Goal: Transaction & Acquisition: Purchase product/service

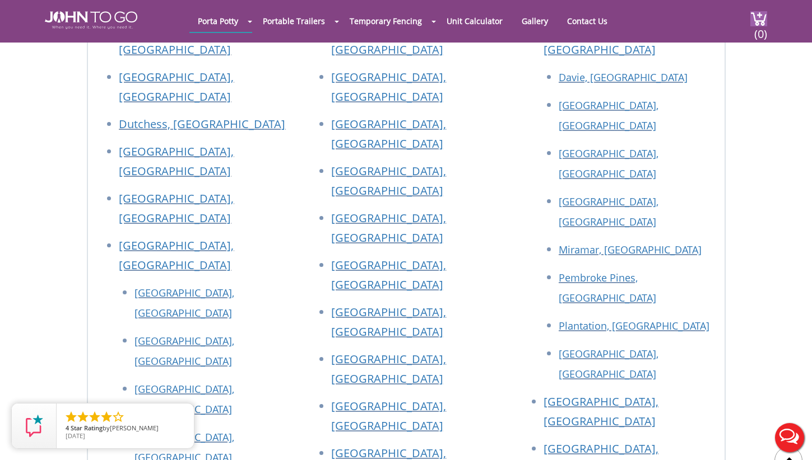
scroll to position [4771, 0]
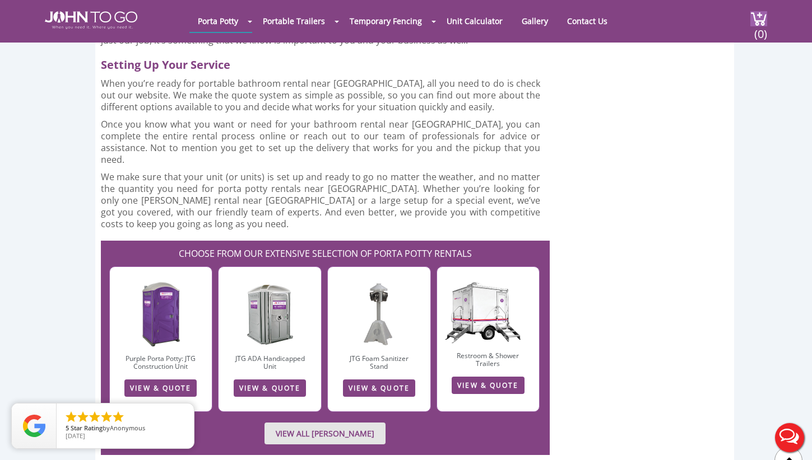
scroll to position [3529, 0]
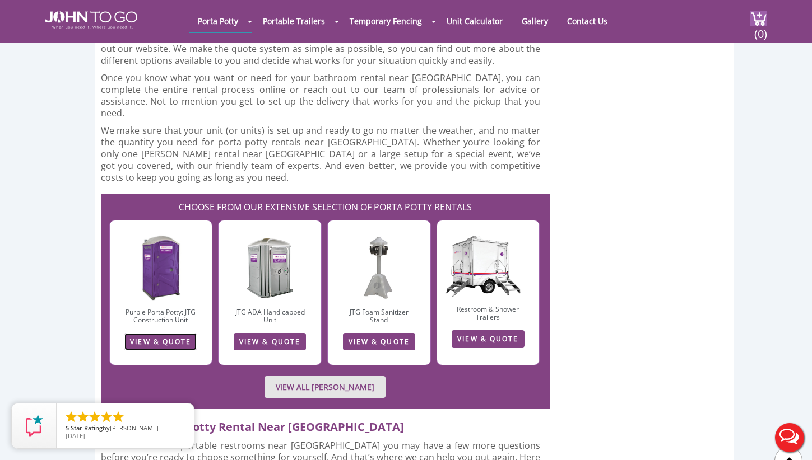
click at [171, 333] on link "VIEW & QUOTE" at bounding box center [160, 341] width 72 height 17
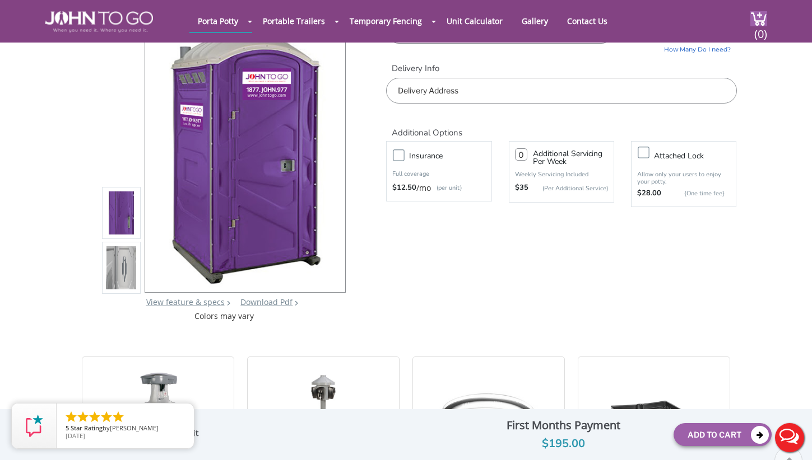
scroll to position [97, 0]
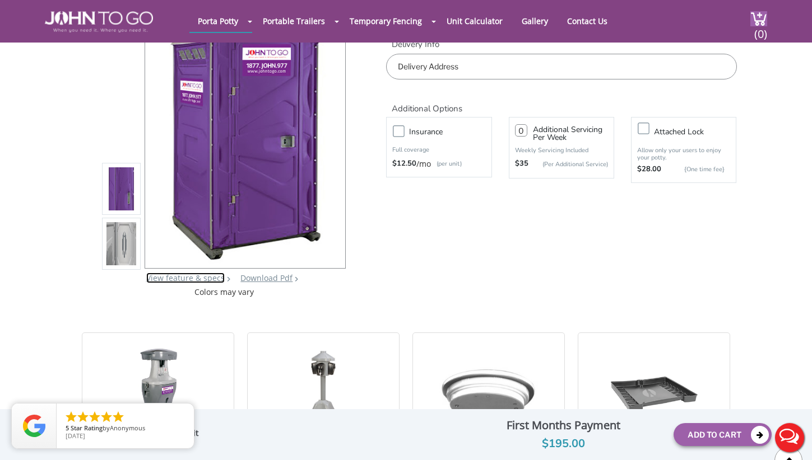
click at [215, 280] on link "View feature & specs" at bounding box center [185, 278] width 78 height 11
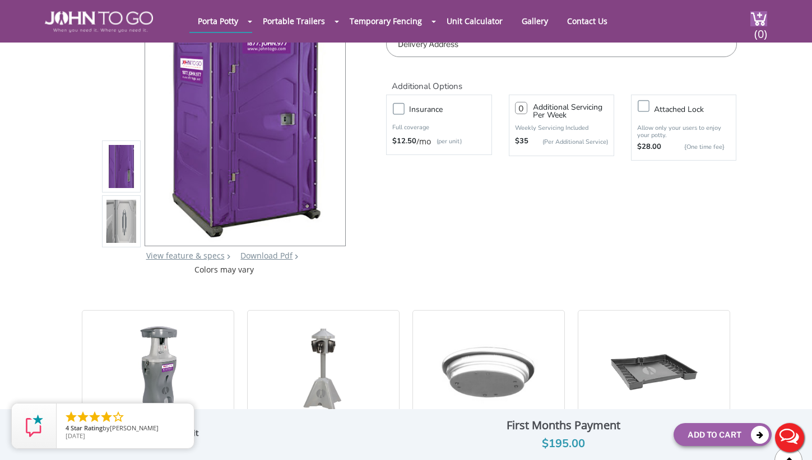
scroll to position [688, 0]
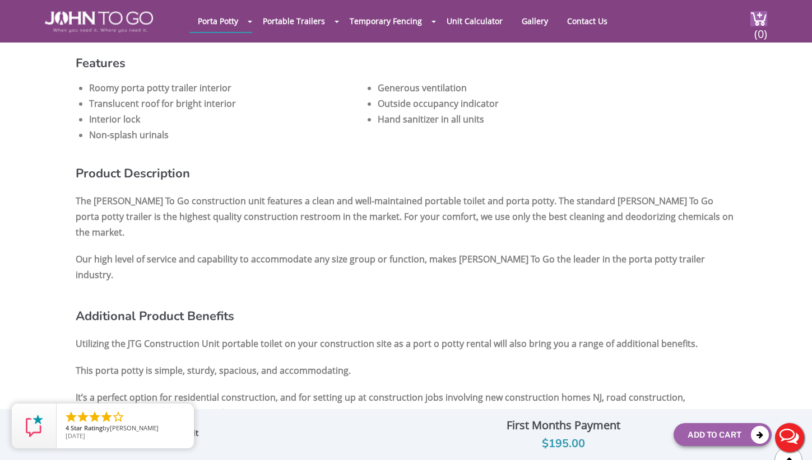
scroll to position [97, 0]
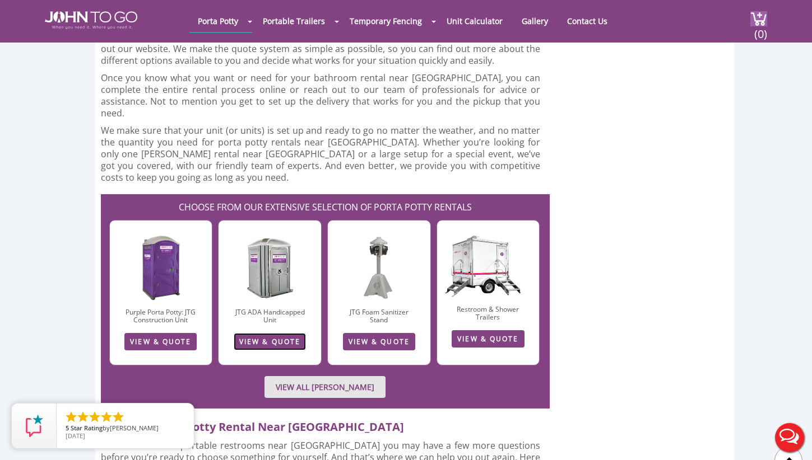
click at [283, 333] on link "VIEW & QUOTE" at bounding box center [270, 341] width 72 height 17
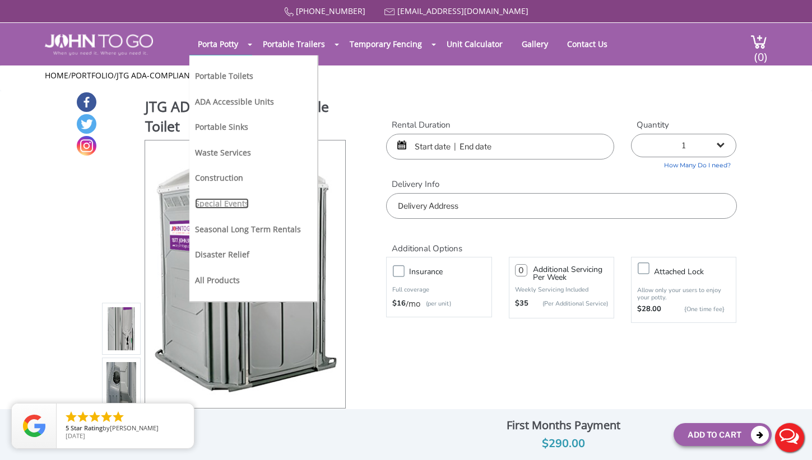
click at [229, 202] on link "Special Events" at bounding box center [222, 203] width 54 height 11
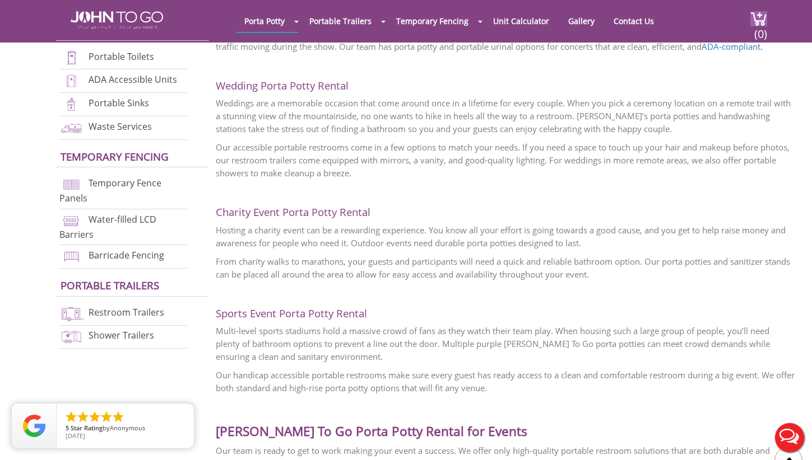
scroll to position [827, 0]
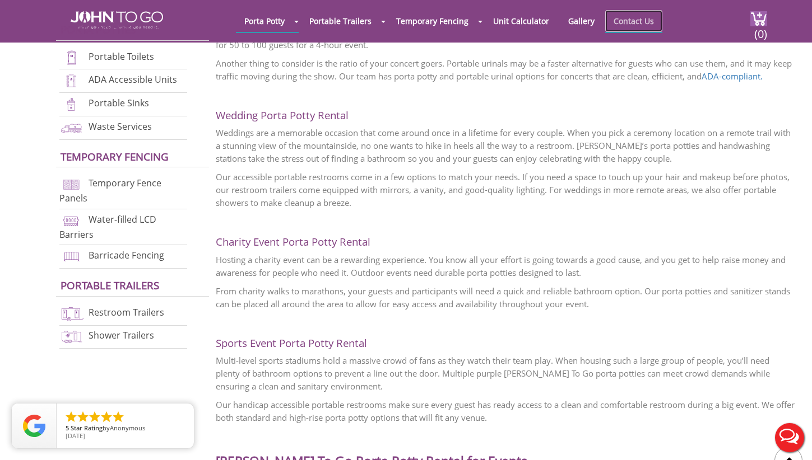
click at [616, 18] on link "Contact Us" at bounding box center [633, 21] width 57 height 22
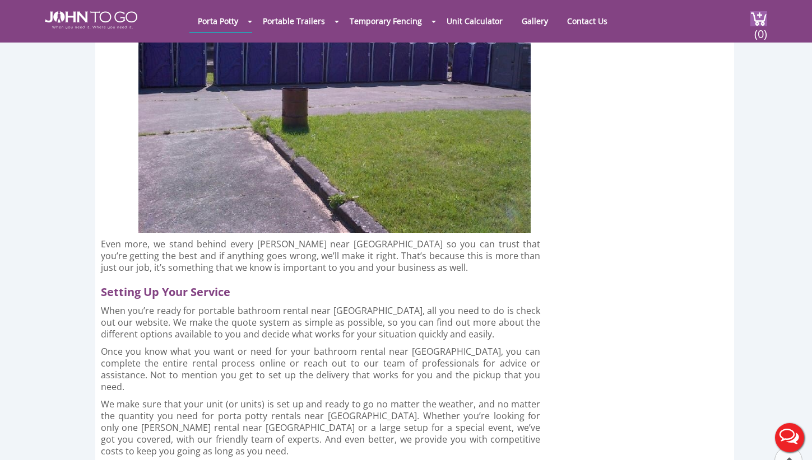
scroll to position [3529, 0]
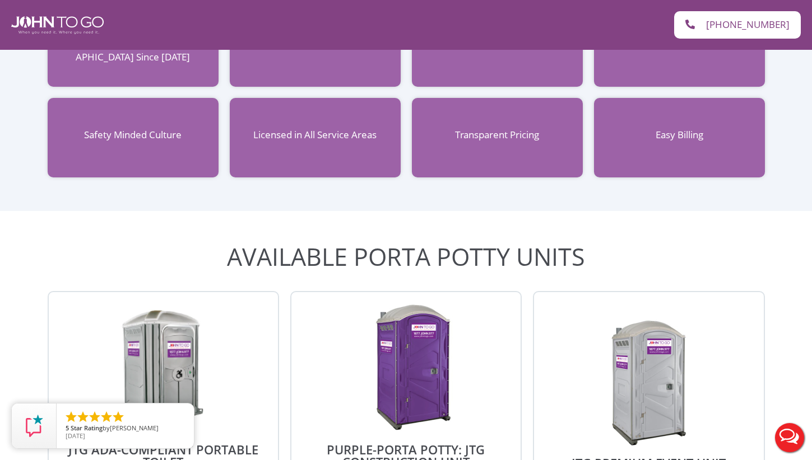
scroll to position [1092, 0]
